Goal: Find contact information: Find contact information

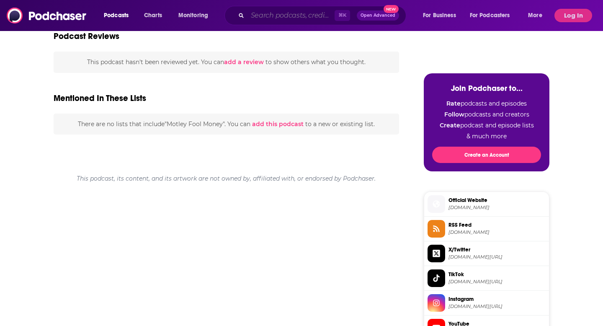
click at [271, 18] on input "Search podcasts, credits, & more..." at bounding box center [291, 15] width 87 height 13
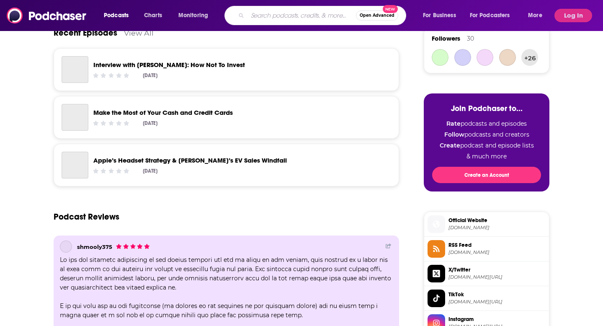
scroll to position [464, 0]
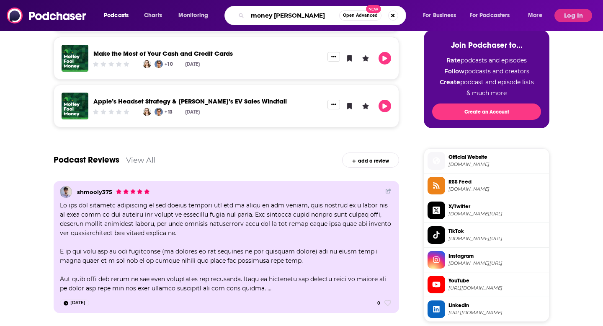
type input "money guy podcast"
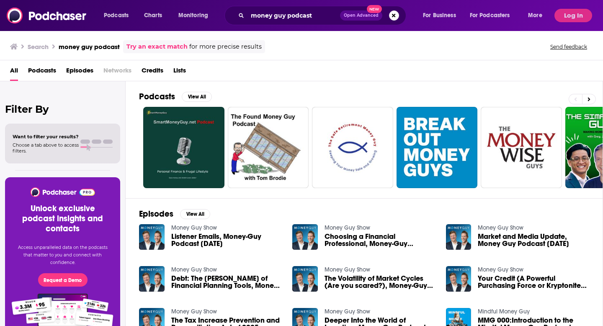
click at [182, 227] on link "Money Guy Show" at bounding box center [194, 227] width 46 height 7
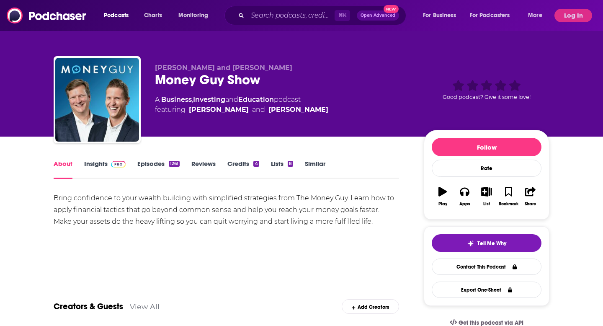
click at [117, 167] on span at bounding box center [118, 164] width 15 height 8
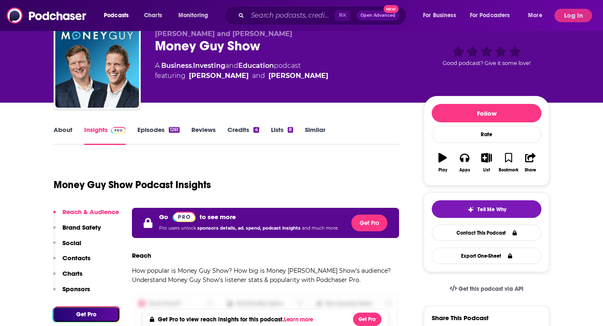
scroll to position [29, 0]
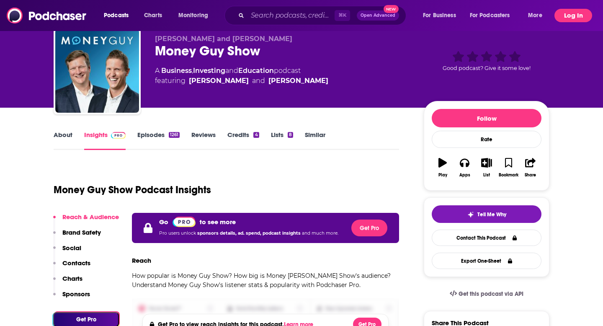
click at [573, 21] on button "Log In" at bounding box center [574, 15] width 38 height 13
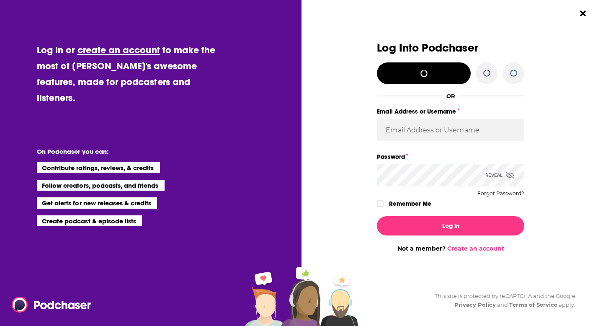
scroll to position [0, 0]
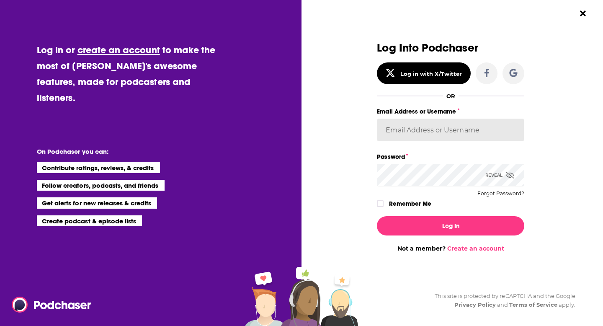
type input "kbastian@hunterpr.com"
click at [444, 120] on input "kbastian@hunterpr.com" at bounding box center [450, 130] width 147 height 23
click at [397, 203] on label "Remember Me" at bounding box center [410, 203] width 42 height 11
click at [383, 207] on input "rememberMe" at bounding box center [380, 207] width 5 height 0
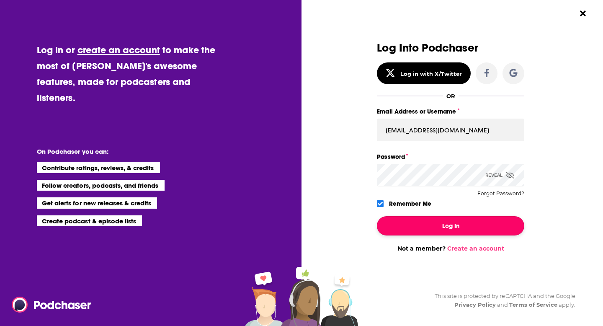
click at [410, 222] on button "Log In" at bounding box center [450, 225] width 147 height 19
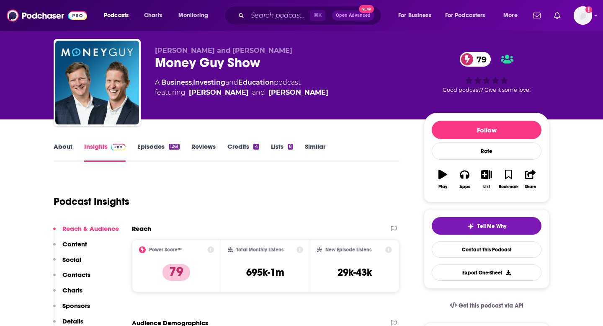
scroll to position [15, 0]
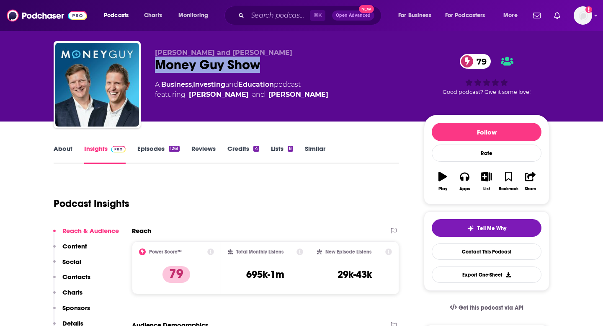
drag, startPoint x: 273, startPoint y: 65, endPoint x: 156, endPoint y: 65, distance: 116.9
click at [156, 65] on div "Money Guy Show 79" at bounding box center [283, 65] width 256 height 16
copy h2 "Money Guy Show"
click at [65, 155] on link "About" at bounding box center [63, 154] width 19 height 19
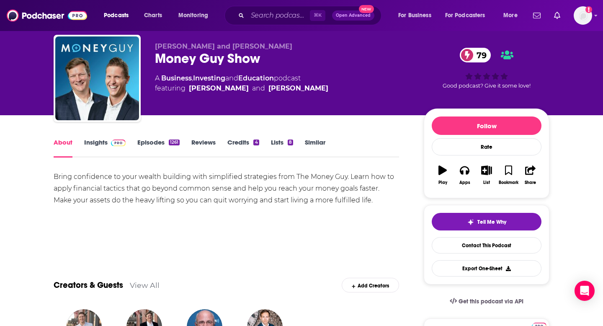
scroll to position [24, 0]
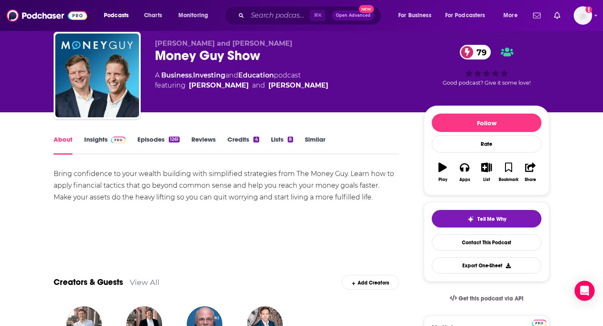
click at [170, 183] on div "Bring confidence to your wealth building with simplified strategies from The Mo…" at bounding box center [227, 185] width 346 height 35
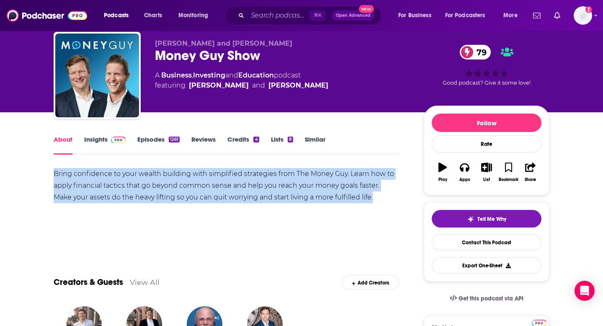
click at [170, 183] on div "Bring confidence to your wealth building with simplified strategies from The Mo…" at bounding box center [227, 185] width 346 height 35
copy div "Bring confidence to your wealth building with simplified strategies from The Mo…"
click at [99, 140] on link "Insights" at bounding box center [104, 144] width 41 height 19
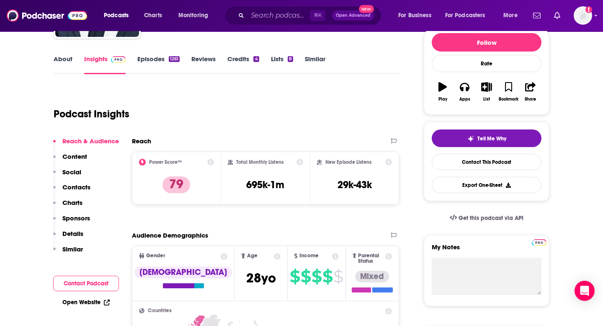
scroll to position [106, 0]
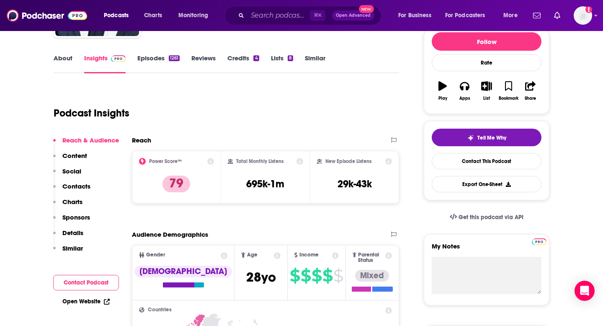
click at [75, 185] on p "Contacts" at bounding box center [76, 186] width 28 height 8
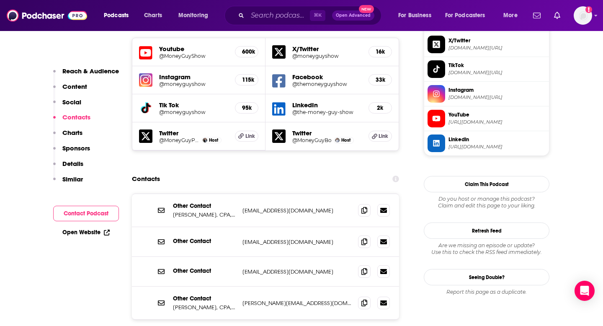
scroll to position [757, 0]
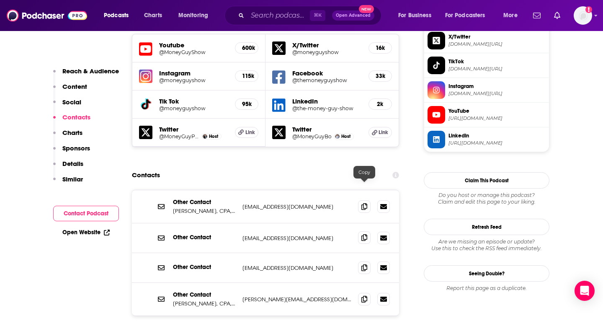
click at [362, 234] on icon at bounding box center [364, 237] width 6 height 7
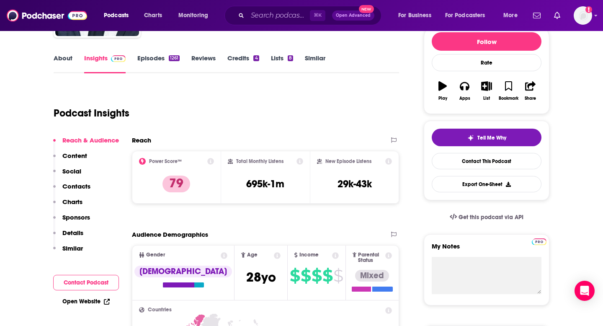
scroll to position [0, 0]
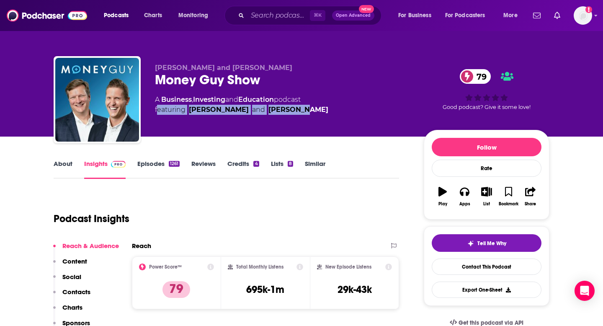
drag, startPoint x: 301, startPoint y: 110, endPoint x: 154, endPoint y: 111, distance: 147.0
click at [154, 111] on div "Brian Preston and Bo Hanson Money Guy Show 79 A Business , Investing and Educat…" at bounding box center [302, 101] width 496 height 90
copy span "featuring Brian Preston and Bo Hanson"
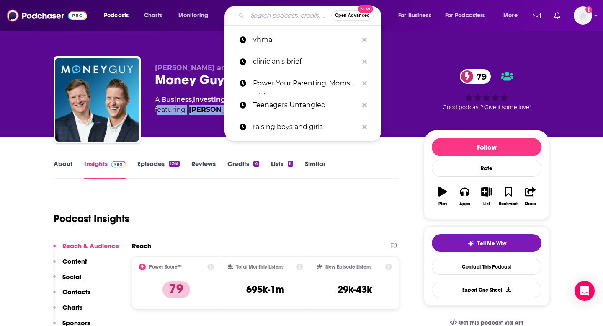
click at [287, 14] on input "Search podcasts, credits, & more..." at bounding box center [290, 15] width 84 height 13
paste input "Everyone’s Talkin’ Money"
type input "Everyone’s Talkin’ Money"
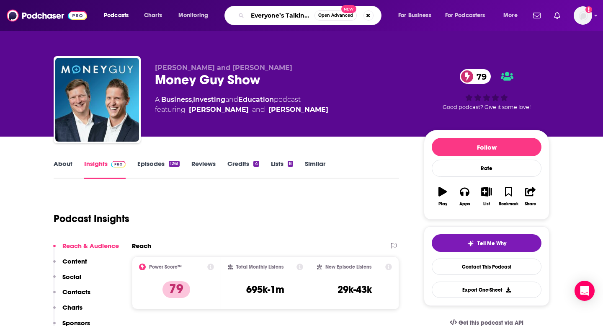
scroll to position [0, 18]
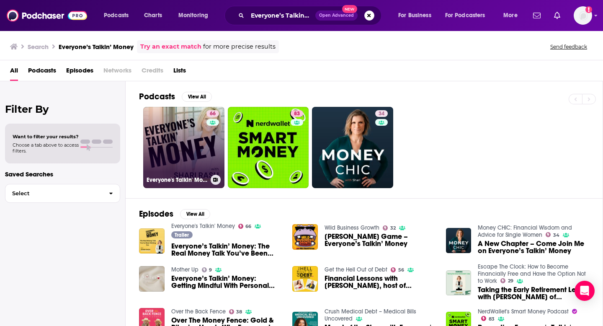
click at [199, 145] on link "66 Everyone's Talkin' Money" at bounding box center [183, 147] width 81 height 81
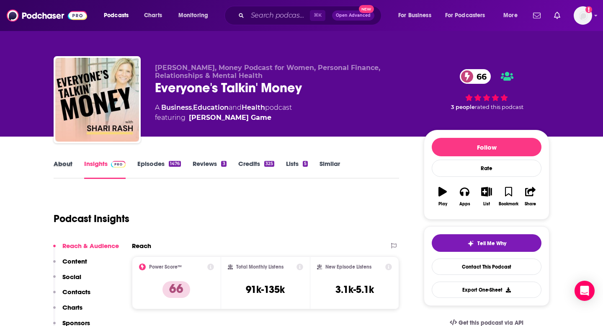
click at [72, 166] on div "About" at bounding box center [69, 169] width 31 height 19
click at [63, 166] on link "About" at bounding box center [63, 169] width 19 height 19
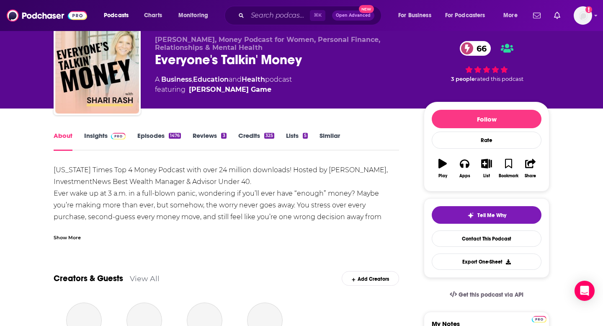
scroll to position [31, 0]
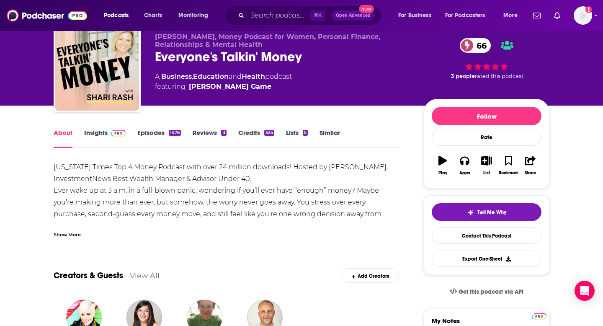
click at [73, 236] on div "Show More" at bounding box center [67, 234] width 27 height 8
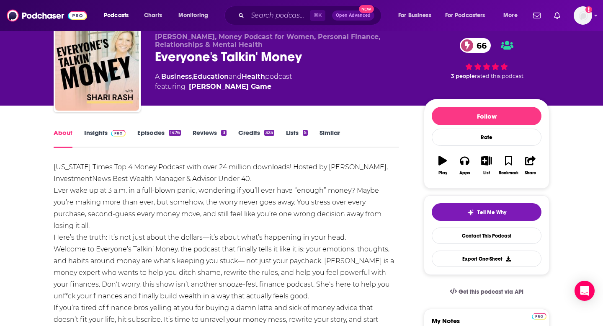
scroll to position [73, 0]
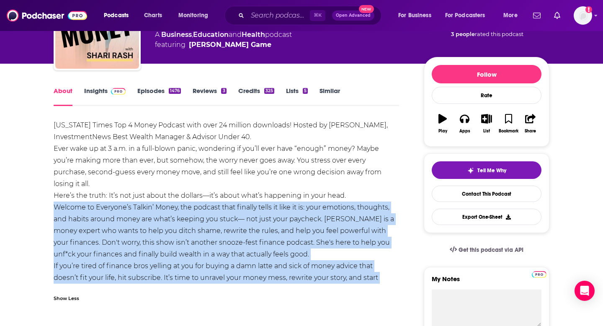
drag, startPoint x: 163, startPoint y: 280, endPoint x: 41, endPoint y: 199, distance: 146.5
copy div "Welcome to Everyone’s Talkin’ Money, the podcast that finally tells it like it …"
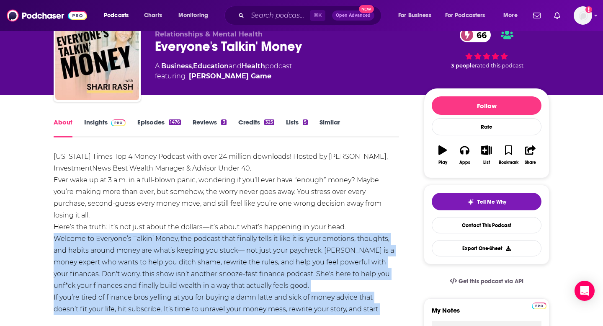
scroll to position [32, 0]
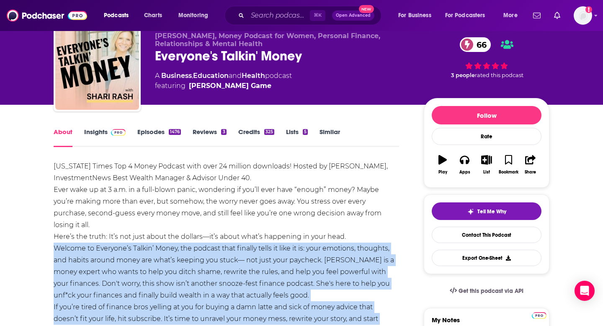
click at [106, 132] on link "Insights" at bounding box center [104, 137] width 41 height 19
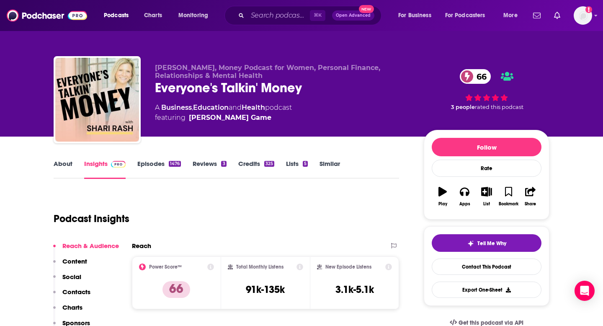
click at [62, 165] on link "About" at bounding box center [63, 169] width 19 height 19
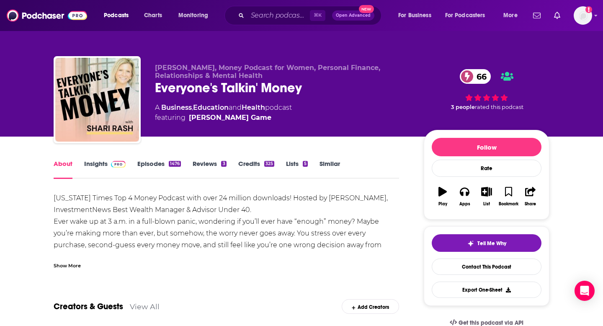
click at [107, 161] on link "Insights" at bounding box center [104, 169] width 41 height 19
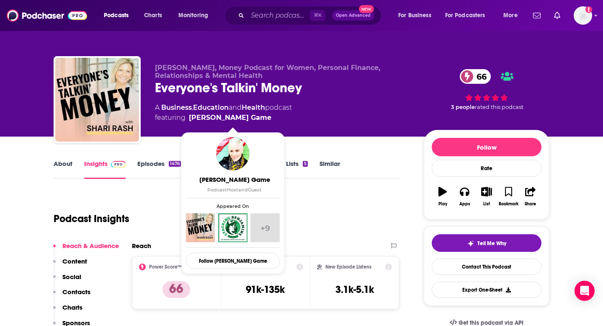
drag, startPoint x: 296, startPoint y: 119, endPoint x: 276, endPoint y: 118, distance: 19.7
click at [276, 118] on span "featuring Shannah Compton Game" at bounding box center [223, 118] width 137 height 10
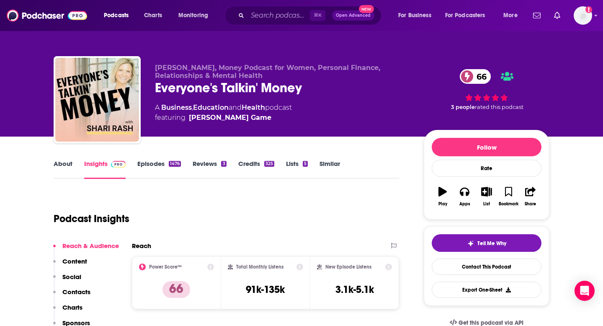
copy span "Shannah Compton Game"
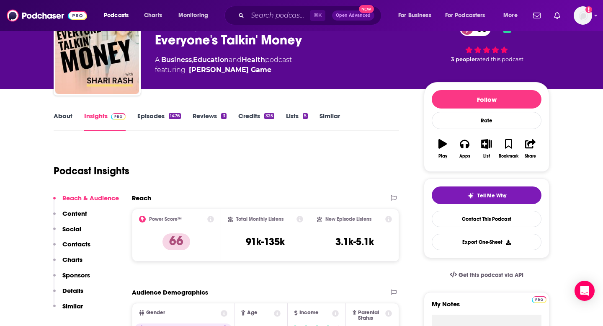
click at [72, 243] on p "Contacts" at bounding box center [76, 244] width 28 height 8
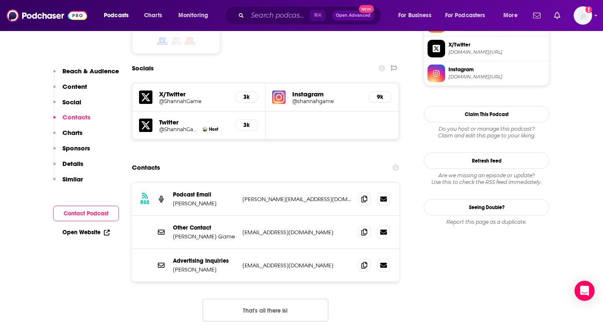
scroll to position [729, 0]
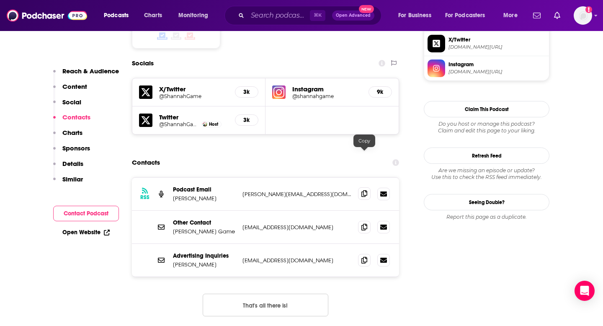
click at [363, 190] on icon at bounding box center [364, 193] width 6 height 7
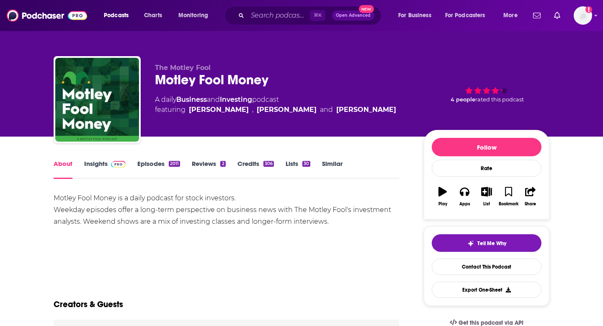
click at [239, 13] on div "⌘ K Open Advanced New" at bounding box center [303, 15] width 157 height 19
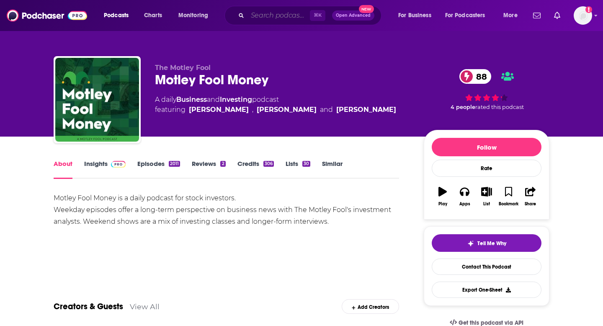
click at [260, 20] on input "Search podcasts, credits, & more..." at bounding box center [279, 15] width 62 height 13
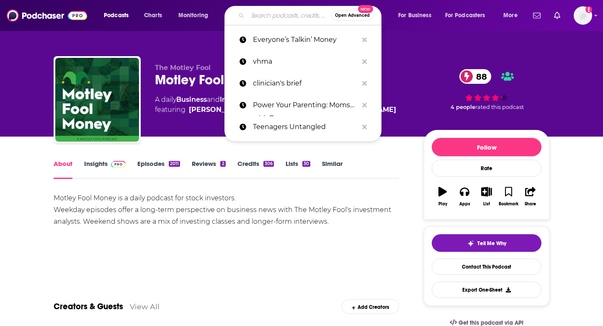
paste input "Inspired Budget"
type input "Inspired Budget"
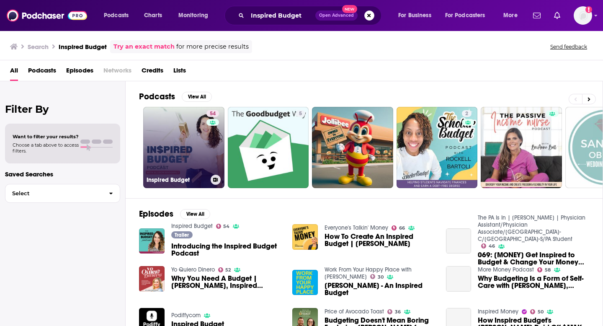
click at [192, 141] on link "54 Inspired Budget" at bounding box center [183, 147] width 81 height 81
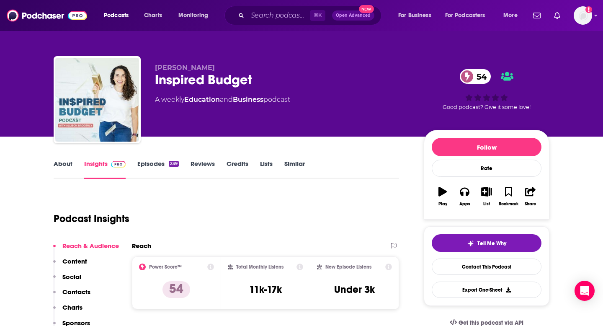
click at [59, 161] on link "About" at bounding box center [63, 169] width 19 height 19
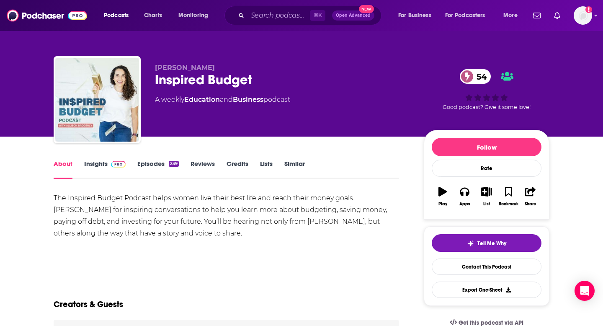
scroll to position [56, 0]
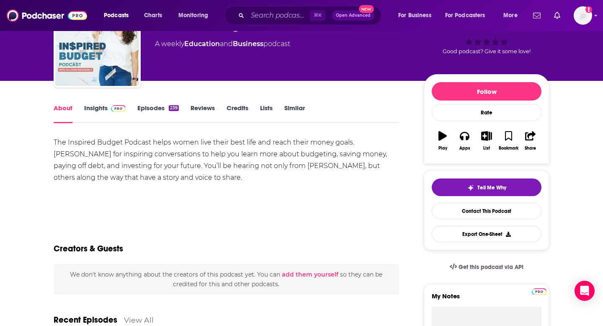
click at [144, 154] on div "The Inspired Budget Podcast helps women live their best life and reach their mo…" at bounding box center [227, 160] width 346 height 47
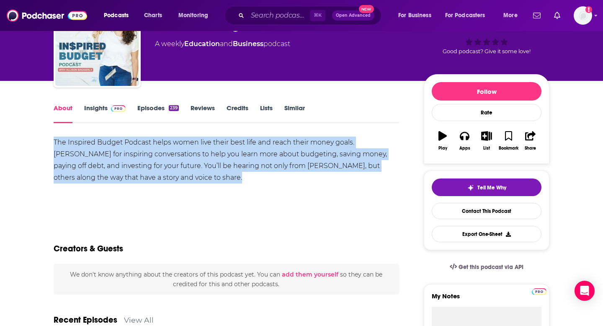
click at [144, 154] on div "The Inspired Budget Podcast helps women live their best life and reach their mo…" at bounding box center [227, 160] width 346 height 47
copy div "The Inspired Budget Podcast helps women live their best life and reach their mo…"
click at [112, 111] on img at bounding box center [118, 108] width 15 height 7
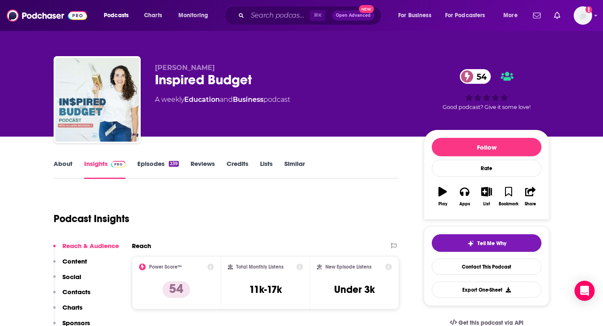
click at [67, 166] on link "About" at bounding box center [63, 169] width 19 height 19
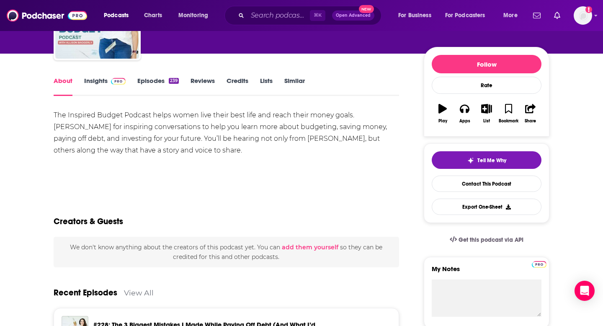
scroll to position [44, 0]
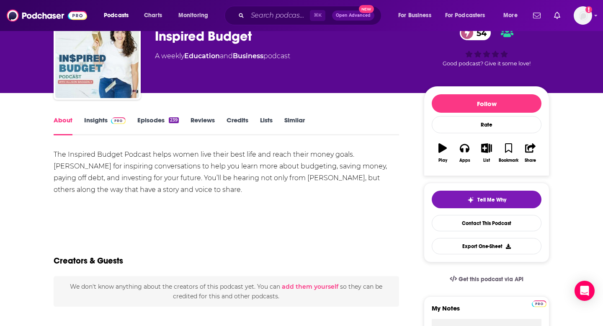
click at [96, 126] on link "Insights" at bounding box center [104, 125] width 41 height 19
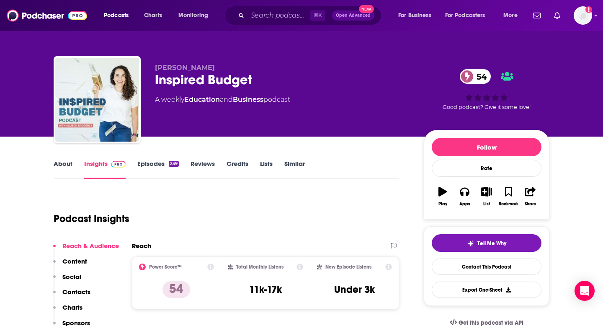
click at [62, 170] on link "About" at bounding box center [63, 169] width 19 height 19
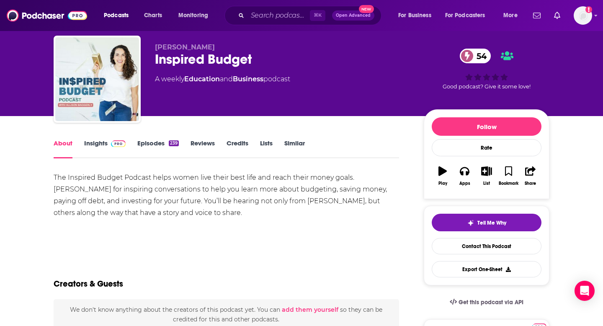
scroll to position [21, 0]
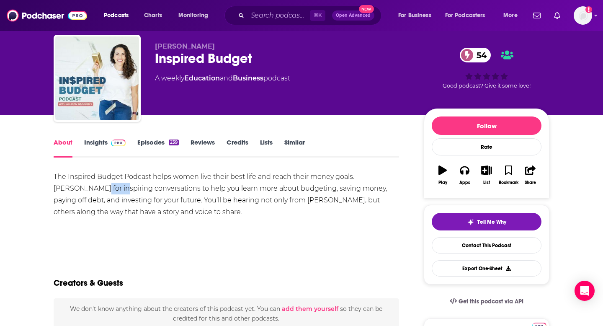
drag, startPoint x: 81, startPoint y: 189, endPoint x: 44, endPoint y: 189, distance: 36.9
drag, startPoint x: 84, startPoint y: 188, endPoint x: 372, endPoint y: 177, distance: 287.6
click at [372, 177] on div "The Inspired Budget Podcast helps women live their best life and reach their mo…" at bounding box center [227, 194] width 346 height 47
copy div "[PERSON_NAME]"
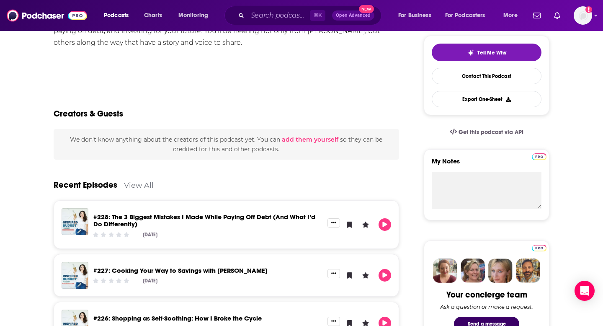
scroll to position [7, 0]
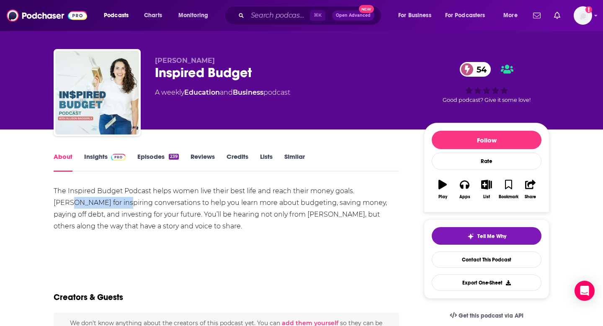
click at [71, 157] on link "About" at bounding box center [63, 161] width 19 height 19
click at [108, 157] on span at bounding box center [117, 156] width 18 height 8
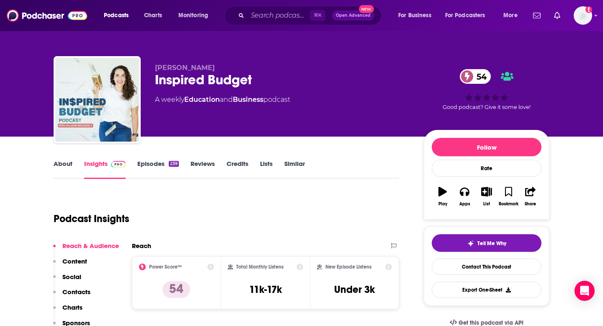
click at [77, 290] on p "Contacts" at bounding box center [76, 292] width 28 height 8
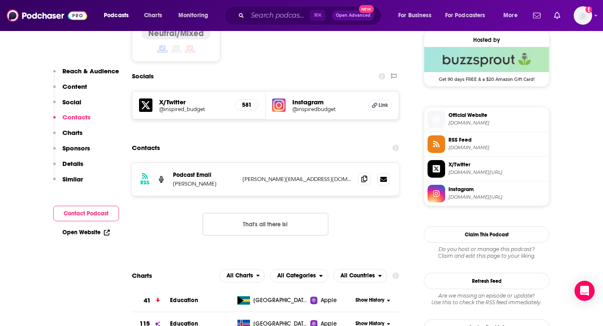
scroll to position [681, 0]
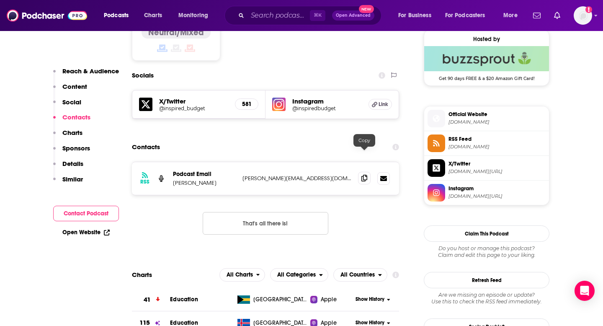
click at [361, 172] on span at bounding box center [364, 178] width 13 height 13
click at [265, 18] on input "Search podcasts, credits, & more..." at bounding box center [279, 15] width 62 height 13
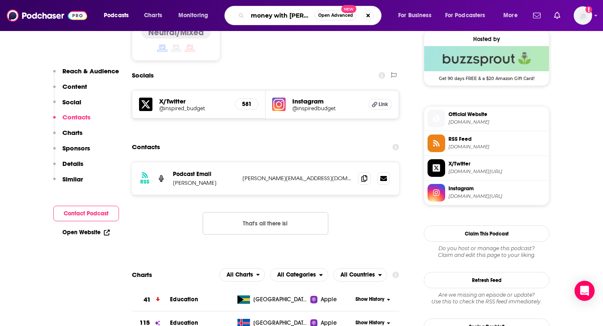
type input "money with [PERSON_NAME]"
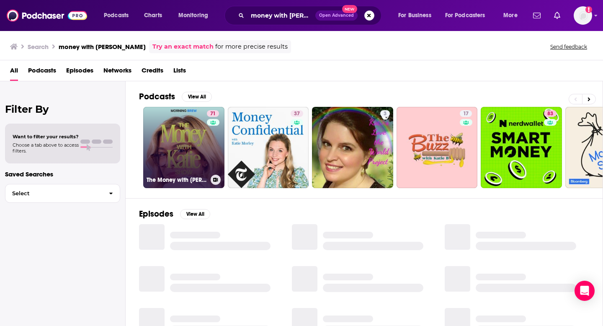
click at [185, 147] on link "71 The Money with [PERSON_NAME] Show" at bounding box center [183, 147] width 81 height 81
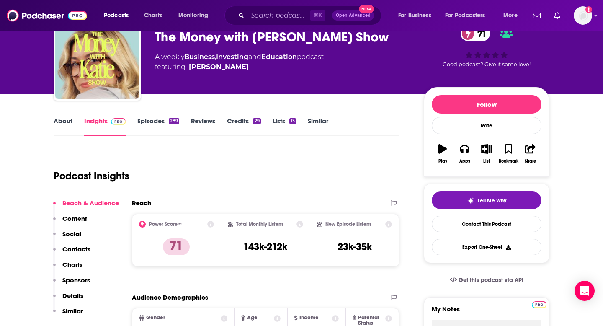
scroll to position [121, 0]
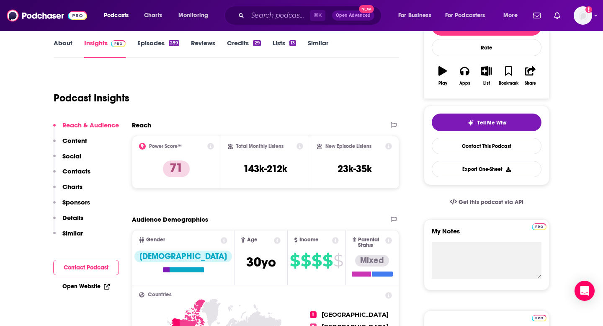
click at [64, 50] on link "About" at bounding box center [63, 48] width 19 height 19
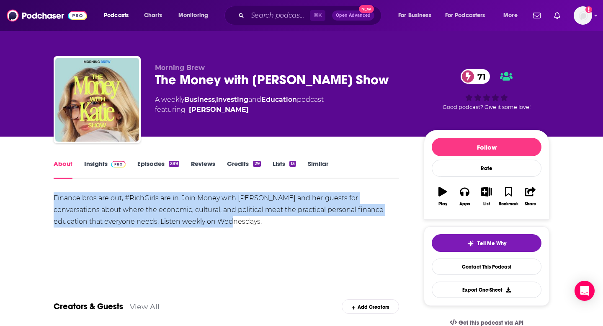
drag, startPoint x: 181, startPoint y: 228, endPoint x: 45, endPoint y: 199, distance: 138.8
copy div "Finance bros are out, #RichGirls are in. Join Money with [PERSON_NAME] and her …"
click at [119, 166] on img at bounding box center [118, 164] width 15 height 7
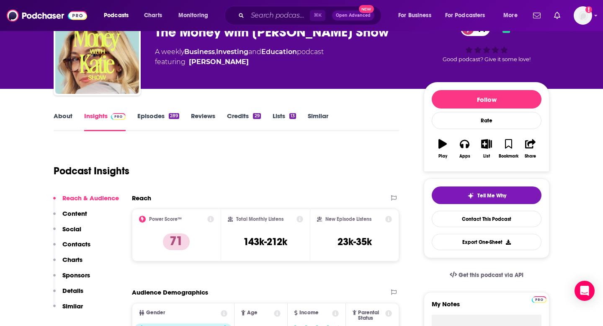
click at [72, 243] on p "Contacts" at bounding box center [76, 244] width 28 height 8
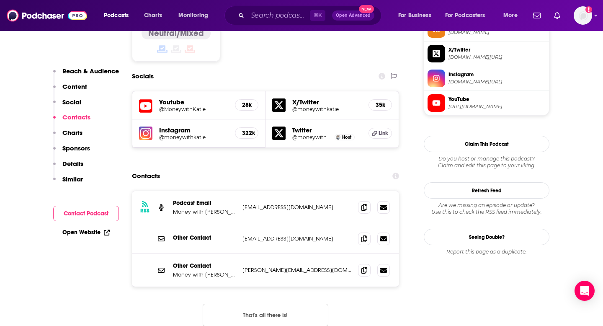
scroll to position [720, 0]
click at [362, 203] on icon at bounding box center [364, 206] width 6 height 7
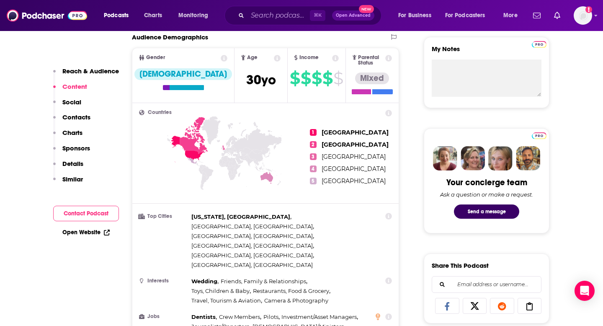
scroll to position [90, 0]
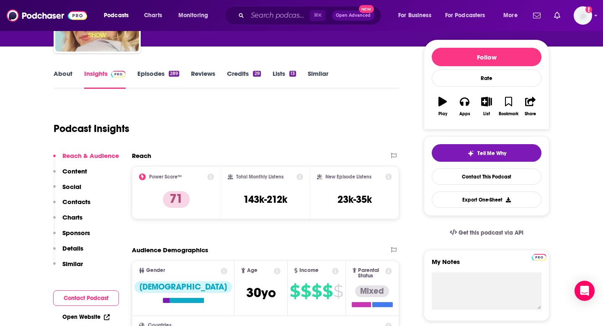
click at [64, 76] on link "About" at bounding box center [63, 79] width 19 height 19
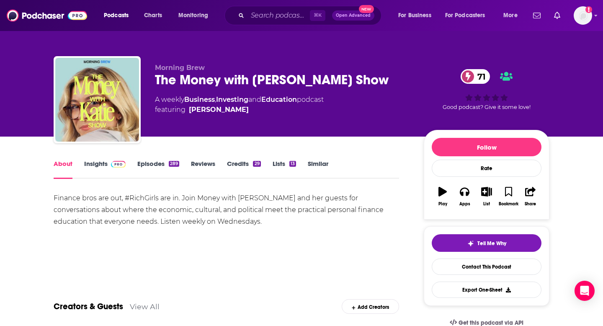
drag, startPoint x: 218, startPoint y: 110, endPoint x: 225, endPoint y: 110, distance: 7.1
click at [225, 110] on span "featuring [PERSON_NAME]" at bounding box center [239, 110] width 169 height 10
copy span "[PERSON_NAME]"
